Goal: Task Accomplishment & Management: Manage account settings

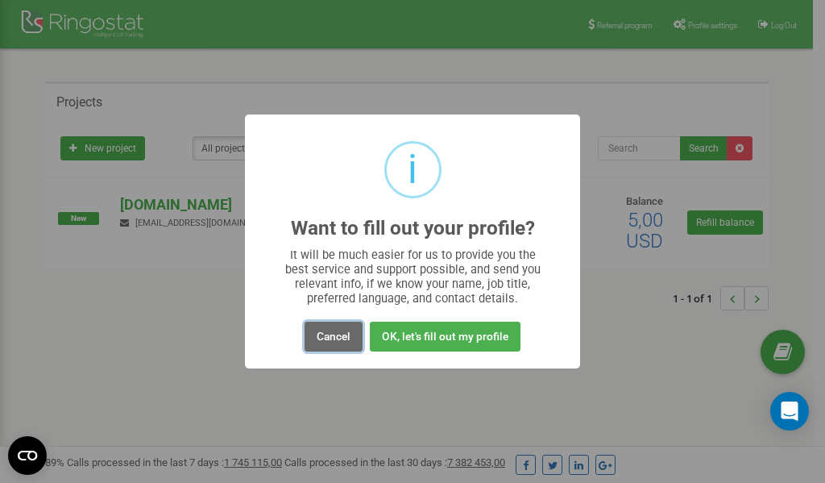
click at [338, 338] on button "Cancel" at bounding box center [334, 336] width 58 height 30
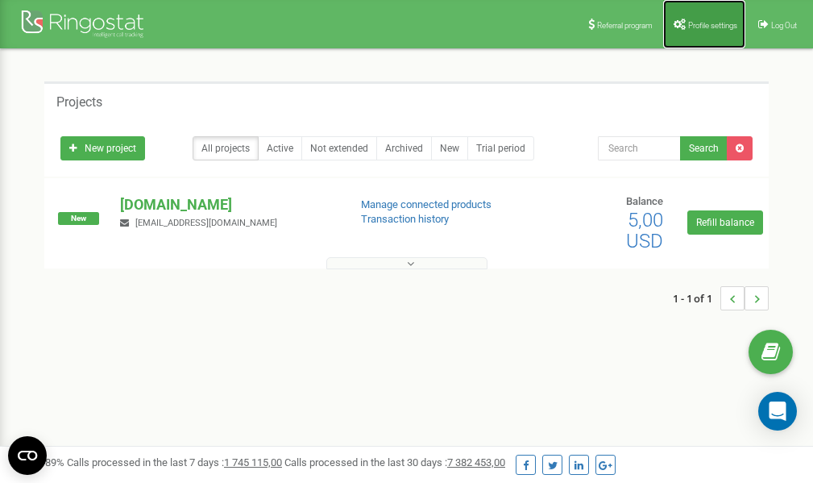
click at [699, 27] on span "Profile settings" at bounding box center [712, 25] width 49 height 9
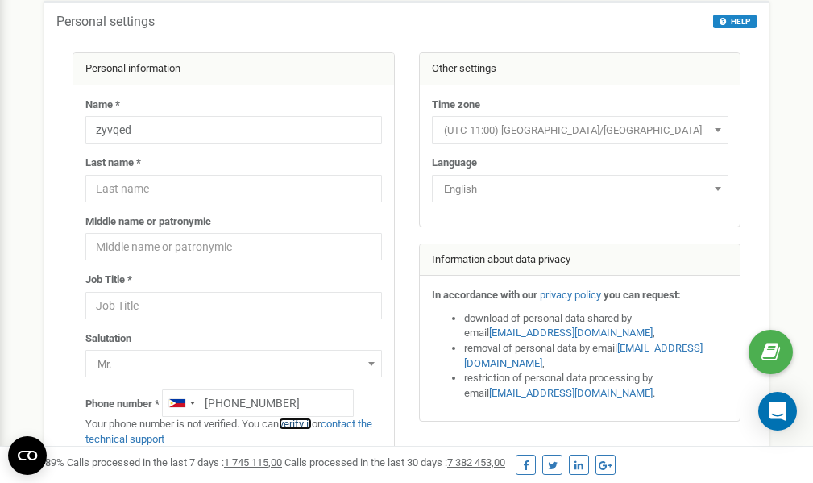
click at [303, 423] on link "verify it" at bounding box center [295, 423] width 33 height 12
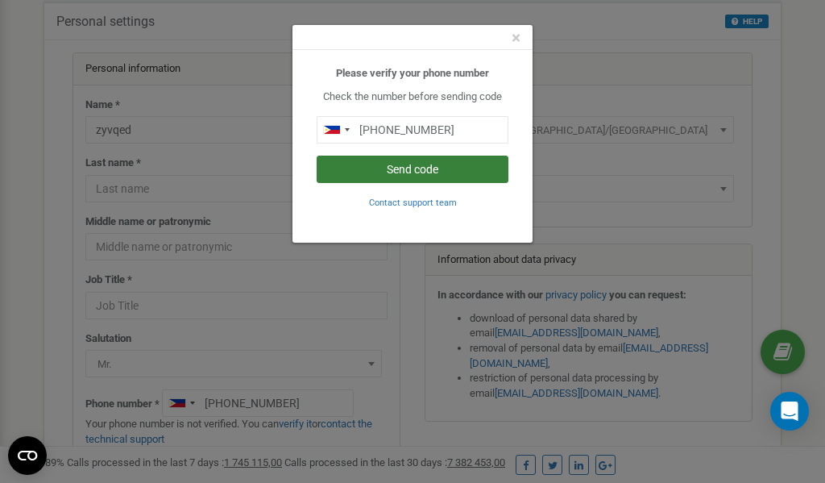
click at [408, 168] on button "Send code" at bounding box center [413, 168] width 192 height 27
